Goal: Task Accomplishment & Management: Use online tool/utility

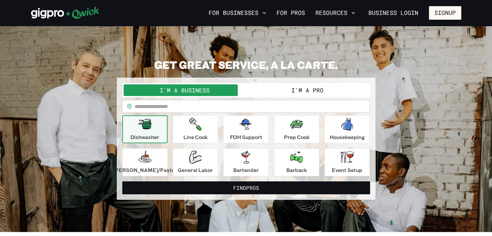
click at [184, 105] on input "text" at bounding box center [252, 106] width 235 height 13
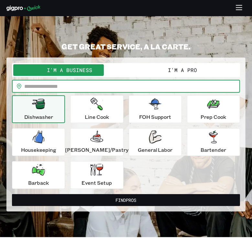
click at [180, 71] on button "I'm a Pro" at bounding box center [182, 70] width 113 height 12
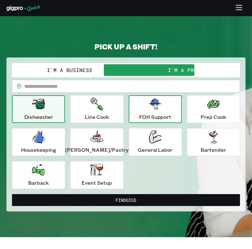
click at [152, 107] on icon "button" at bounding box center [155, 104] width 13 height 11
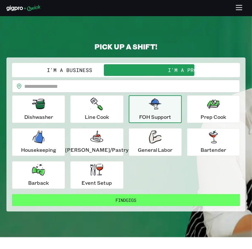
click at [160, 197] on button "Find Gigs" at bounding box center [126, 200] width 228 height 12
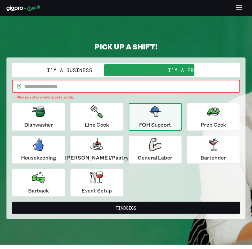
click at [74, 87] on input "text" at bounding box center [132, 86] width 216 height 13
type input "*****"
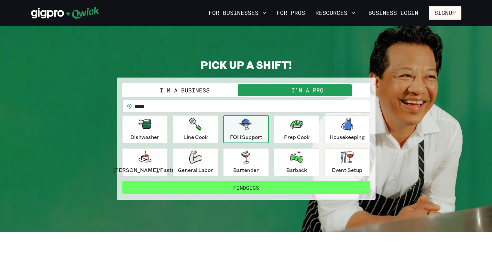
drag, startPoint x: 257, startPoint y: 185, endPoint x: 228, endPoint y: 187, distance: 29.8
click at [228, 187] on button "Find Gigs" at bounding box center [246, 187] width 248 height 13
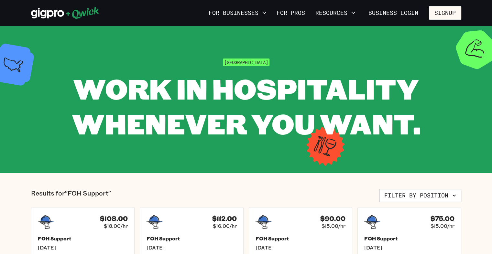
scroll to position [222, 0]
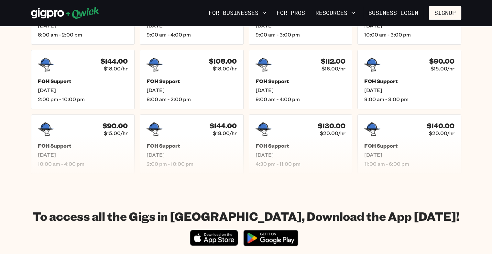
click at [481, 106] on section "Results for "FOH Support" Filter by position $108.00 $18.00/hr FOH Support Thu,…" at bounding box center [246, 70] width 492 height 239
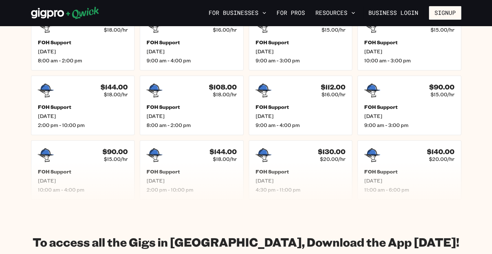
scroll to position [183, 0]
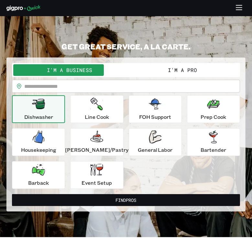
click at [161, 69] on button "I'm a Pro" at bounding box center [182, 70] width 113 height 12
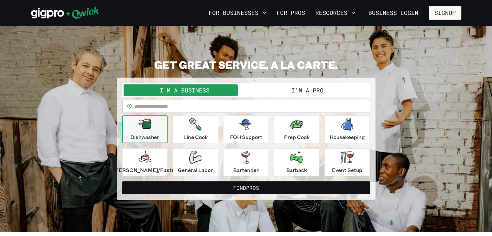
click at [298, 88] on button "I'm a Pro" at bounding box center [307, 90] width 123 height 12
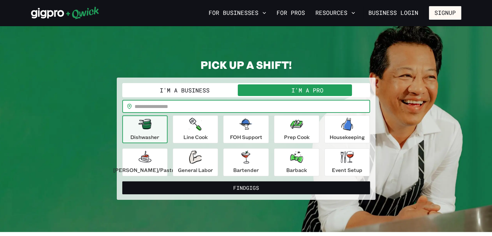
click at [236, 106] on input "text" at bounding box center [252, 106] width 235 height 13
type input "*****"
click at [254, 130] on div "FOH Support" at bounding box center [246, 129] width 32 height 23
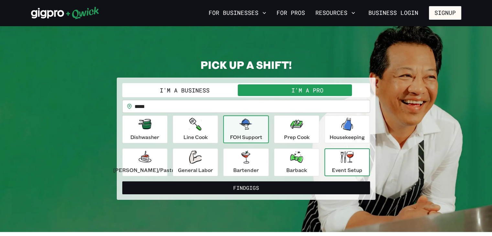
click at [336, 165] on div "Event Setup" at bounding box center [347, 162] width 30 height 23
click at [250, 130] on icon "button" at bounding box center [245, 124] width 13 height 13
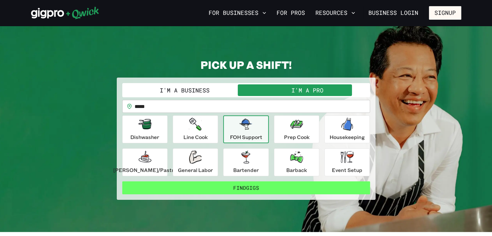
click at [254, 184] on button "Find Gigs" at bounding box center [246, 187] width 248 height 13
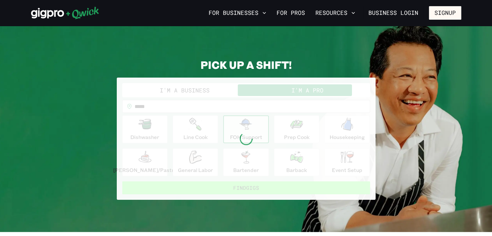
click at [254, 184] on div at bounding box center [246, 139] width 259 height 122
